Goal: Information Seeking & Learning: Learn about a topic

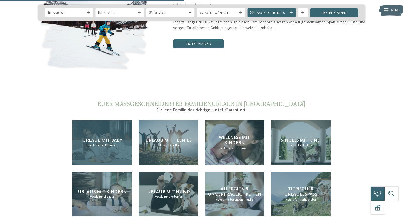
scroll to position [959, 0]
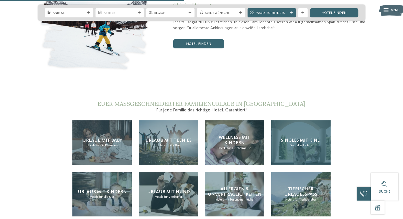
click at [290, 135] on div "Singles mit Kind Einmalige Hotels" at bounding box center [300, 142] width 59 height 45
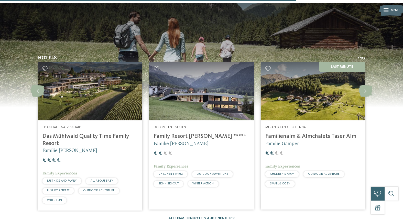
scroll to position [677, 0]
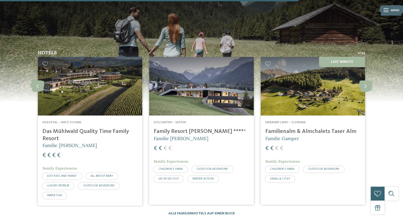
click at [309, 135] on h5 "Familie Gamper" at bounding box center [312, 138] width 95 height 6
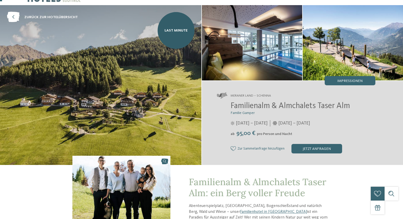
scroll to position [20, 0]
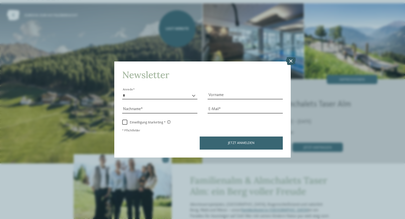
click at [292, 57] on icon at bounding box center [291, 61] width 10 height 8
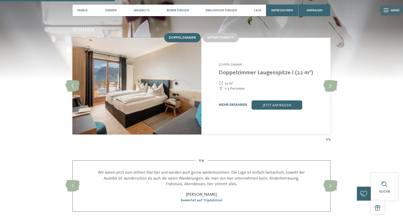
scroll to position [484, 0]
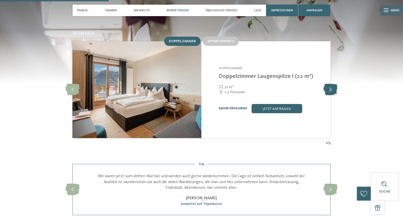
click at [332, 84] on icon at bounding box center [330, 90] width 14 height 12
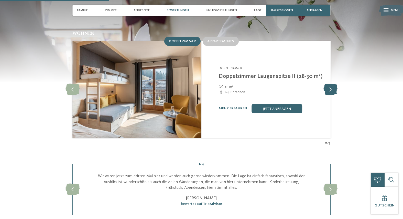
click at [332, 84] on icon at bounding box center [330, 90] width 14 height 12
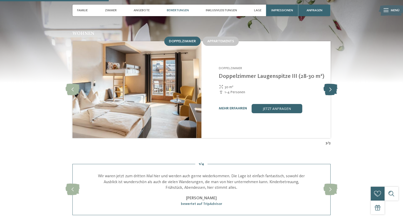
click at [332, 84] on icon at bounding box center [330, 90] width 14 height 12
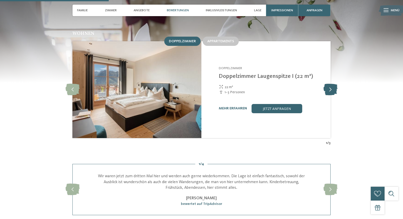
click at [332, 84] on icon at bounding box center [330, 90] width 14 height 12
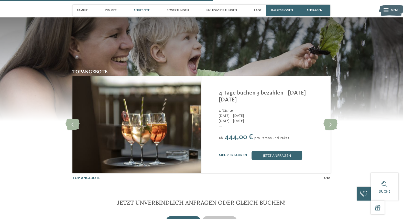
scroll to position [902, 0]
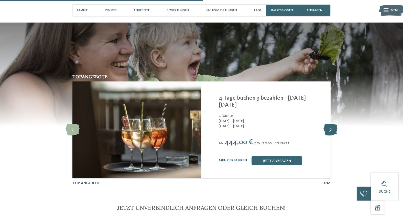
click at [331, 124] on icon at bounding box center [330, 130] width 14 height 12
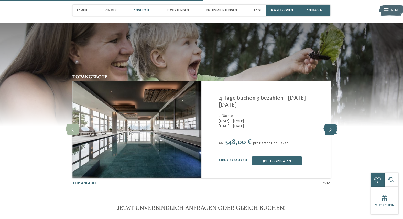
click at [331, 124] on icon at bounding box center [330, 130] width 14 height 12
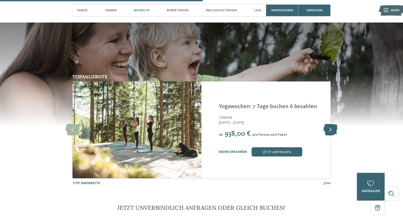
click at [331, 124] on icon at bounding box center [330, 130] width 14 height 12
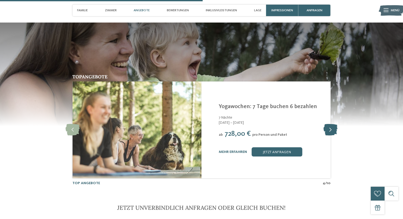
click at [331, 124] on icon at bounding box center [330, 130] width 14 height 12
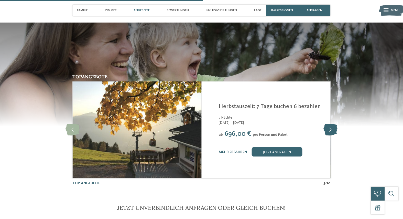
click at [331, 124] on icon at bounding box center [330, 130] width 14 height 12
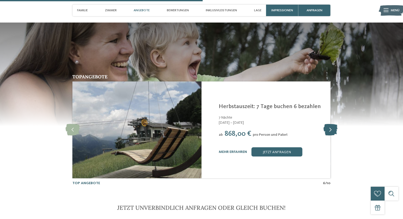
click at [331, 124] on icon at bounding box center [330, 130] width 14 height 12
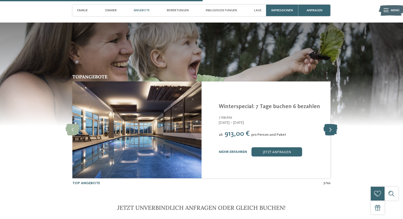
click at [331, 124] on icon at bounding box center [330, 130] width 14 height 12
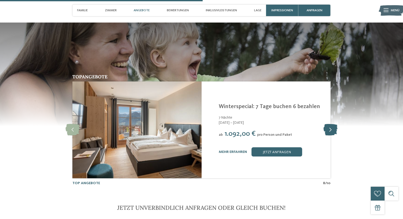
click at [331, 124] on icon at bounding box center [330, 130] width 14 height 12
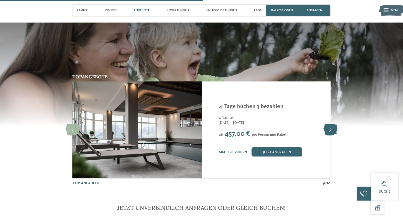
click at [331, 124] on icon at bounding box center [330, 130] width 14 height 12
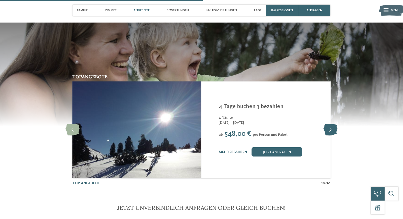
click at [331, 124] on icon at bounding box center [330, 130] width 14 height 12
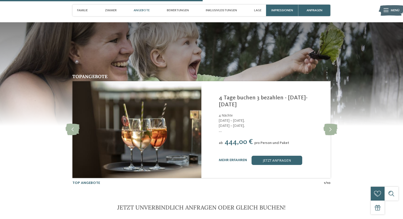
scroll to position [902, 0]
click at [329, 124] on icon at bounding box center [330, 130] width 14 height 12
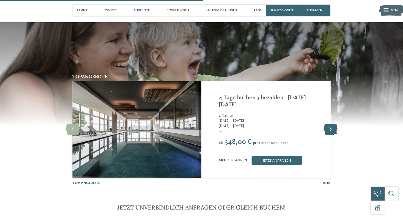
click at [329, 124] on icon at bounding box center [330, 130] width 14 height 12
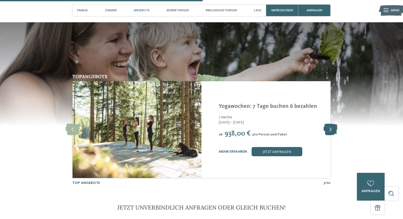
click at [329, 124] on icon at bounding box center [330, 130] width 14 height 12
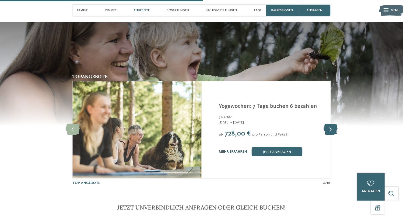
click at [329, 124] on icon at bounding box center [330, 130] width 14 height 12
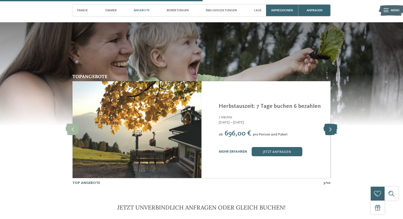
click at [329, 124] on icon at bounding box center [330, 130] width 14 height 12
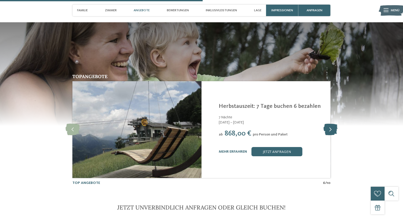
click at [329, 124] on icon at bounding box center [330, 130] width 14 height 12
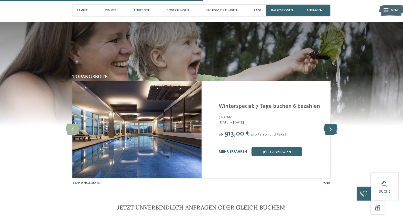
click at [329, 124] on icon at bounding box center [330, 130] width 14 height 12
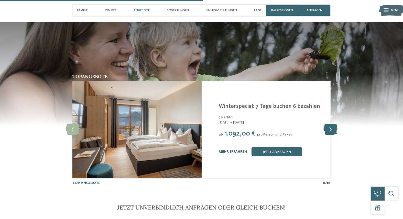
click at [329, 124] on icon at bounding box center [330, 130] width 14 height 12
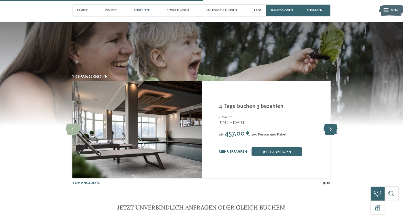
click at [329, 124] on icon at bounding box center [330, 130] width 14 height 12
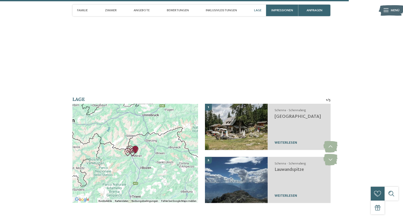
scroll to position [1562, 0]
